Goal: Find contact information: Find contact information

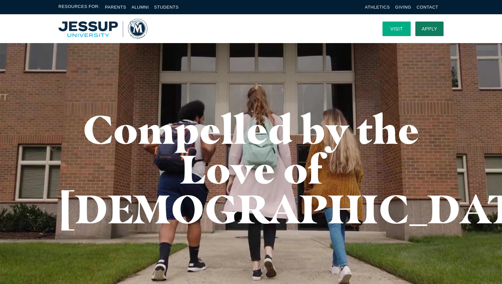
click at [395, 24] on link "Visit" at bounding box center [396, 29] width 28 height 15
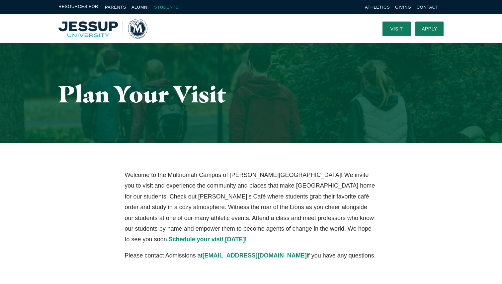
click at [164, 9] on link "Students" at bounding box center [166, 7] width 25 height 5
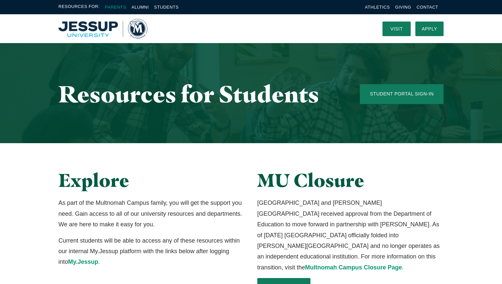
click at [118, 8] on link "Parents" at bounding box center [115, 7] width 21 height 5
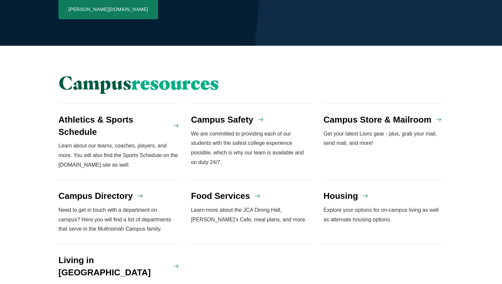
scroll to position [544, 0]
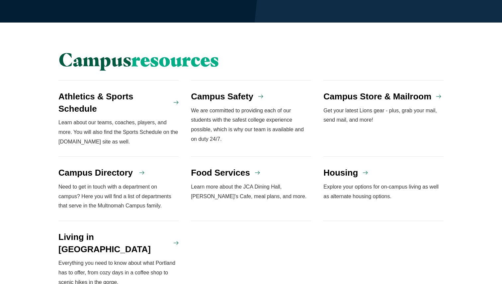
click at [101, 167] on h4 "Campus Directory" at bounding box center [95, 173] width 74 height 12
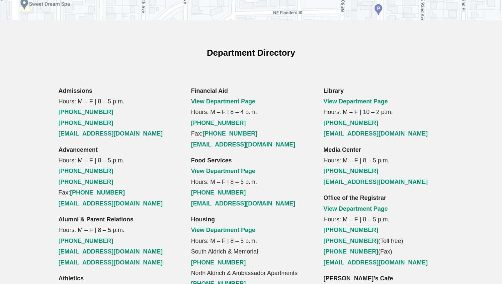
scroll to position [426, 0]
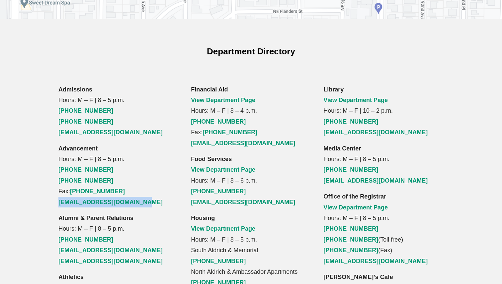
drag, startPoint x: 55, startPoint y: 159, endPoint x: 156, endPoint y: 160, distance: 100.9
copy link "[EMAIL_ADDRESS][DOMAIN_NAME]"
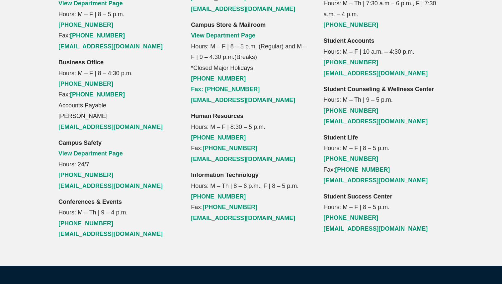
scroll to position [711, 0]
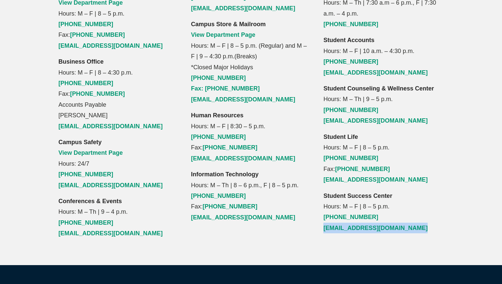
drag, startPoint x: 320, startPoint y: 186, endPoint x: 428, endPoint y: 183, distance: 107.6
click at [428, 183] on div "Library View Department Page Hours: M – F | 10 – 2 p.m. [PHONE_NUMBER] [EMAIL_A…" at bounding box center [383, 19] width 132 height 440
copy link "[EMAIL_ADDRESS][DOMAIN_NAME]"
